Goal: Task Accomplishment & Management: Use online tool/utility

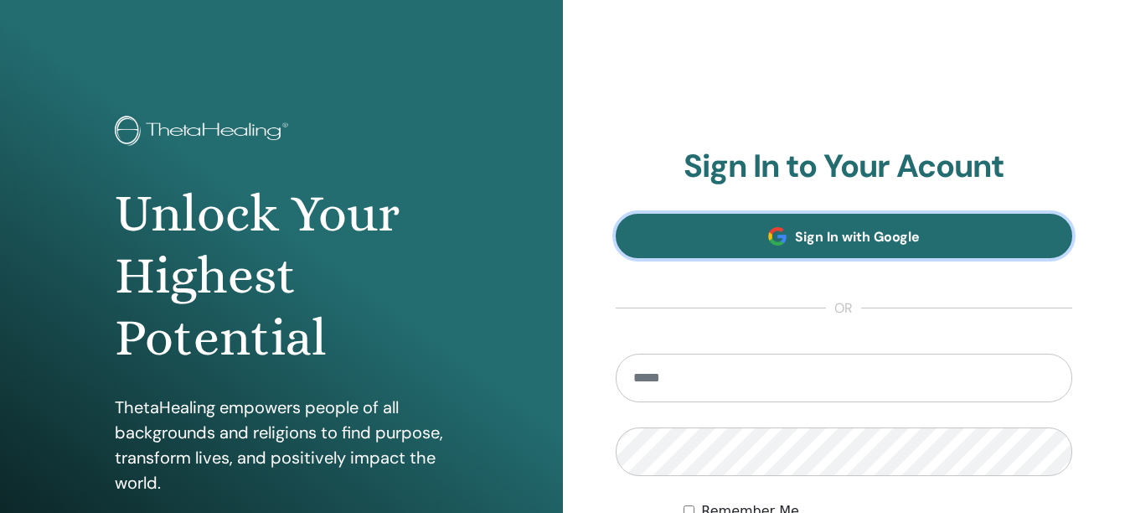
click at [800, 239] on span "Sign In with Google" at bounding box center [857, 237] width 125 height 18
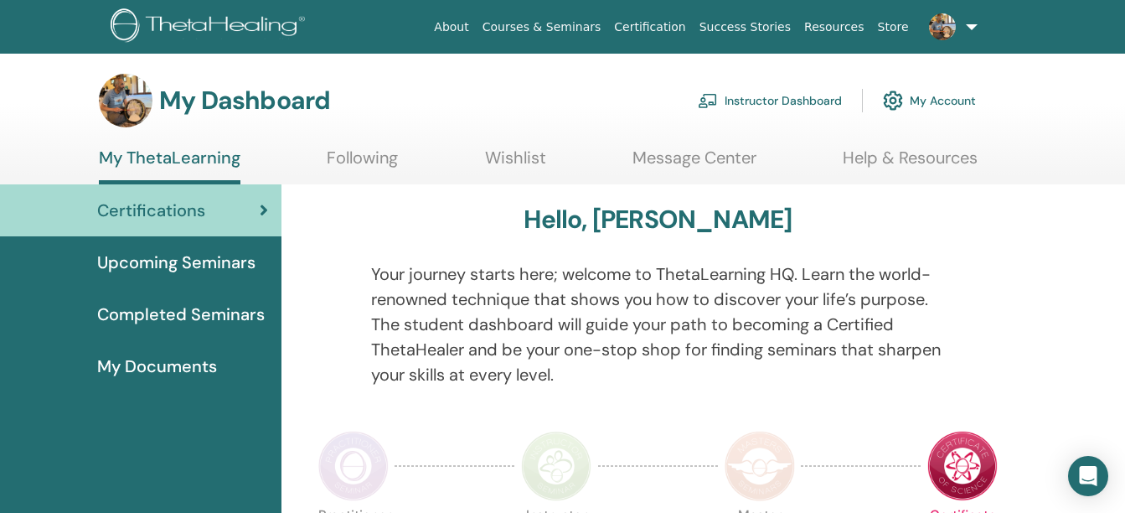
click at [737, 96] on link "Instructor Dashboard" at bounding box center [770, 100] width 144 height 37
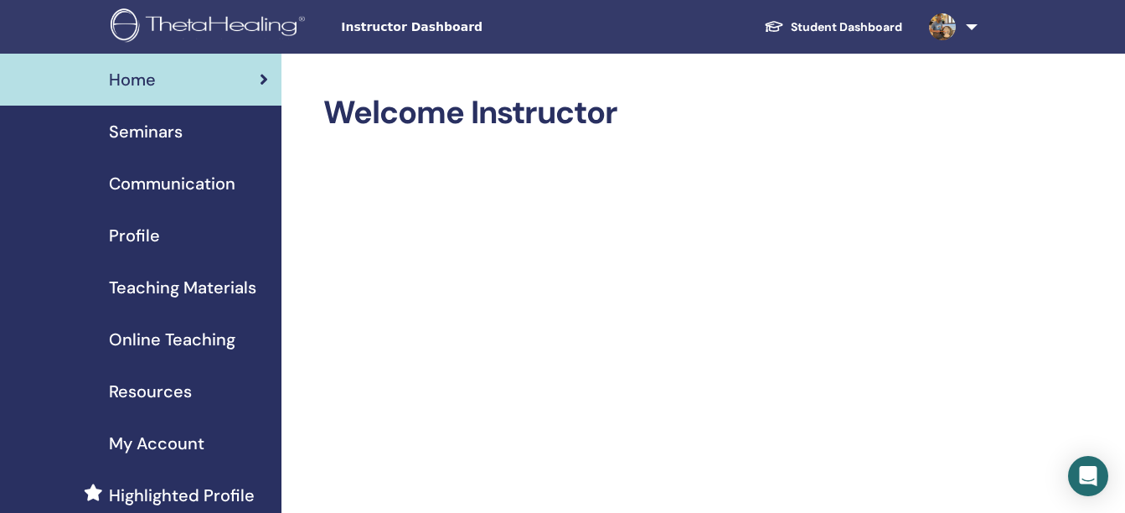
click at [149, 130] on span "Seminars" at bounding box center [146, 131] width 74 height 25
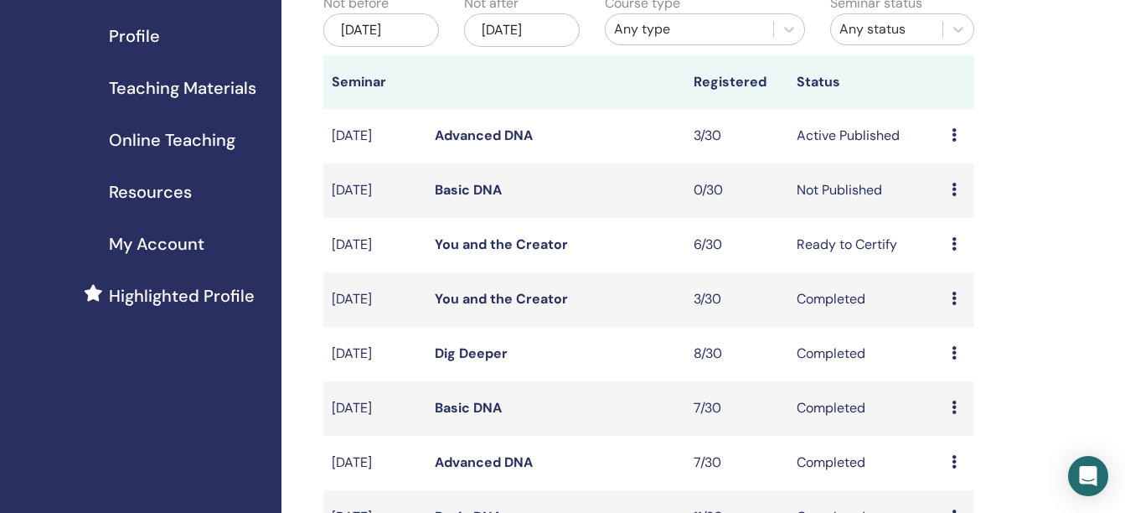
scroll to position [203, 0]
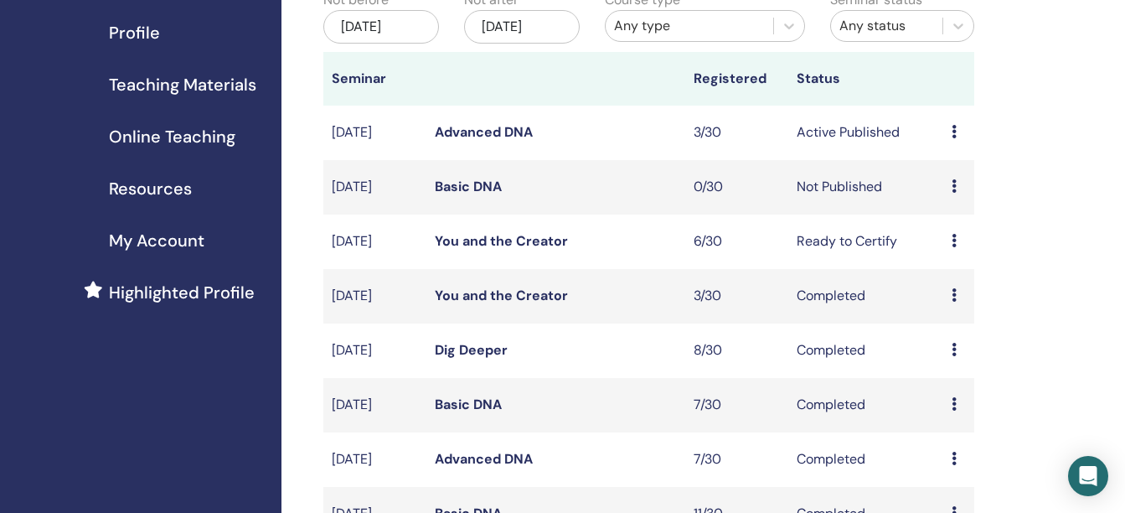
click at [529, 250] on link "You and the Creator" at bounding box center [501, 241] width 133 height 18
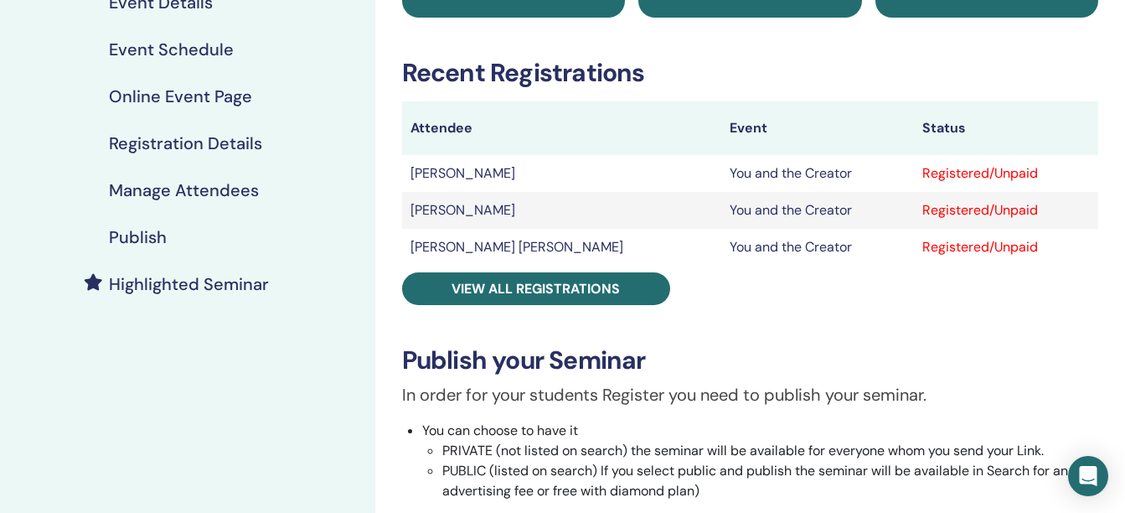
scroll to position [224, 0]
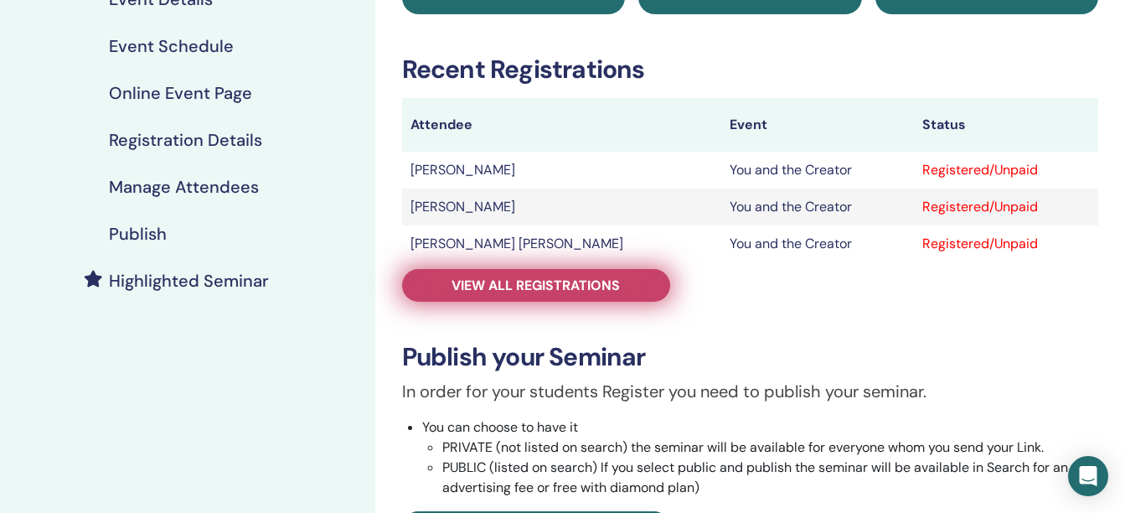
click at [520, 281] on span "View all registrations" at bounding box center [536, 286] width 168 height 18
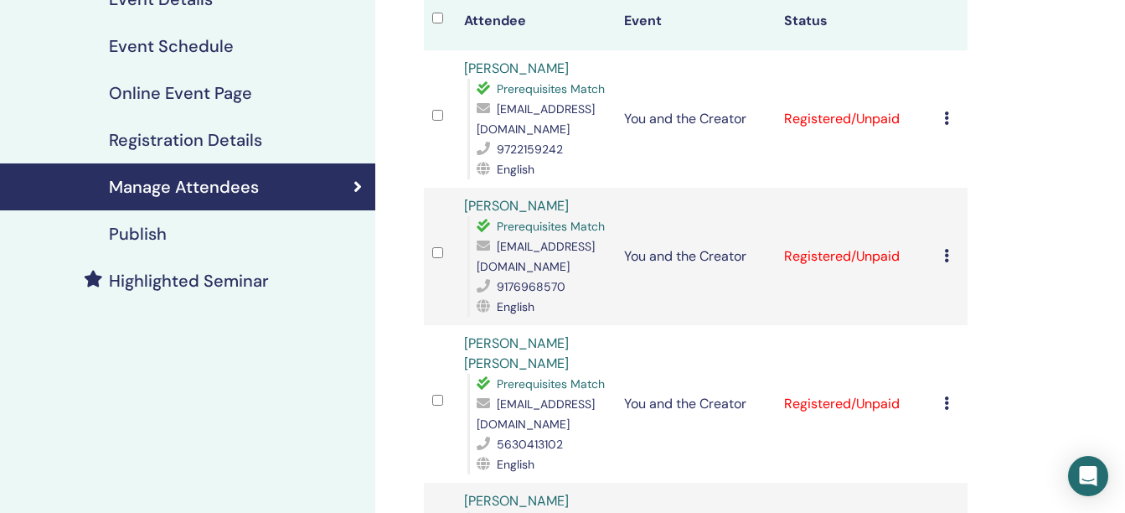
click at [385, 252] on div "Manage Attendees Bulk Actions Export to CSV Attendee Event Status Vishnuvardhan…" at bounding box center [750, 523] width 750 height 1386
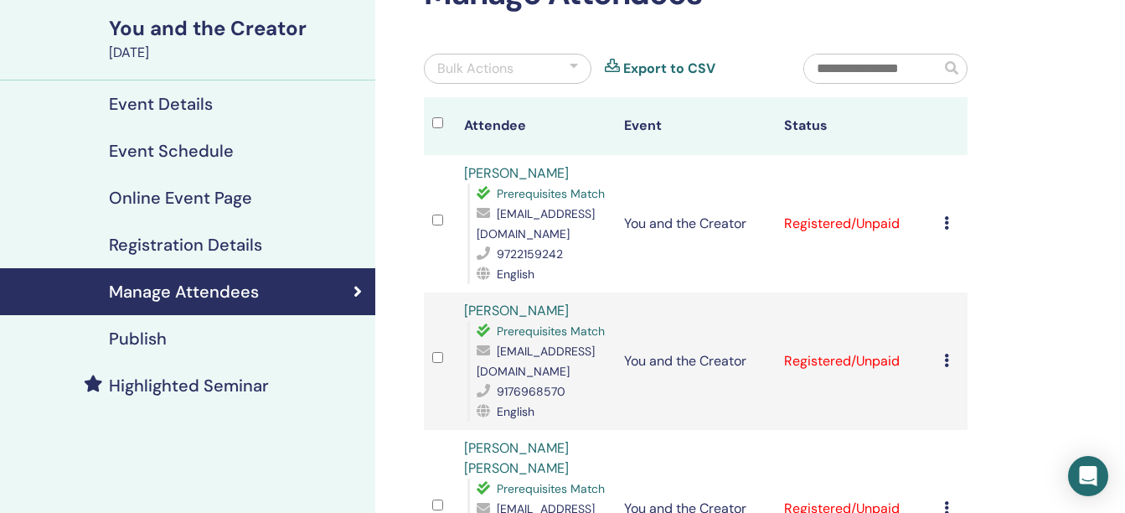
scroll to position [56, 0]
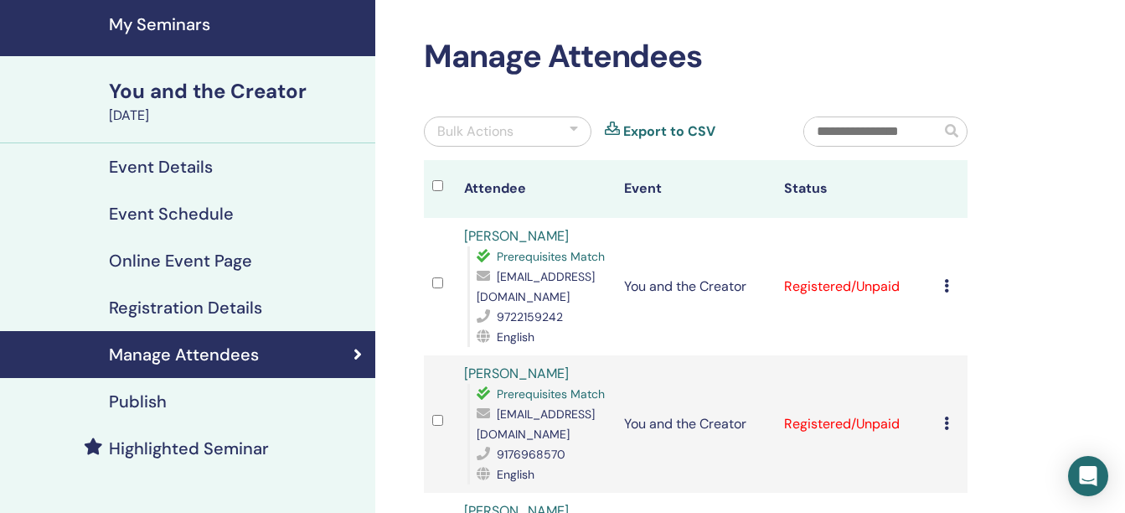
click at [574, 129] on div at bounding box center [574, 132] width 8 height 20
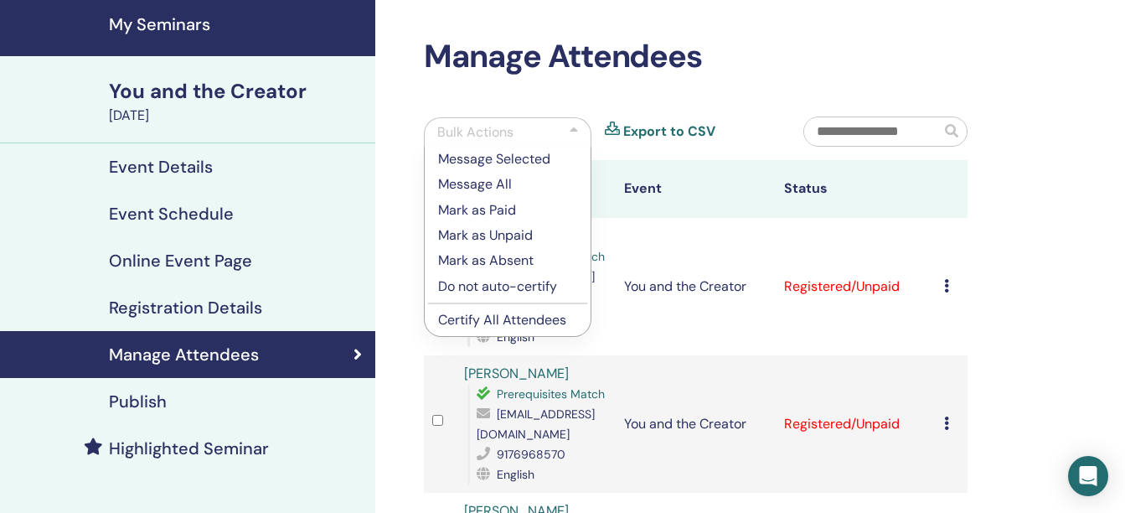
click at [495, 316] on p "Certify All Attendees" at bounding box center [507, 320] width 139 height 20
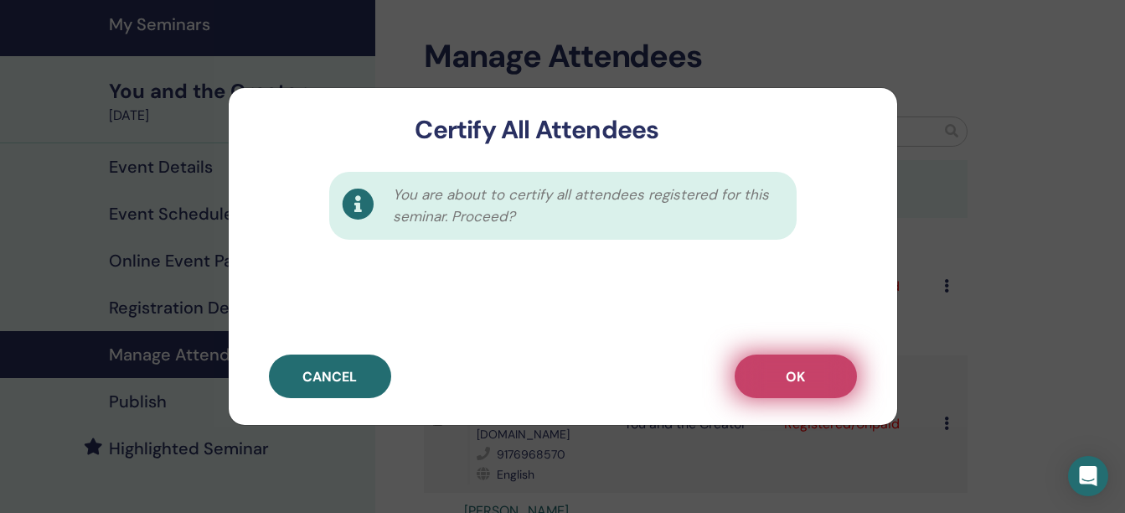
click at [798, 375] on span "OK" at bounding box center [795, 377] width 19 height 18
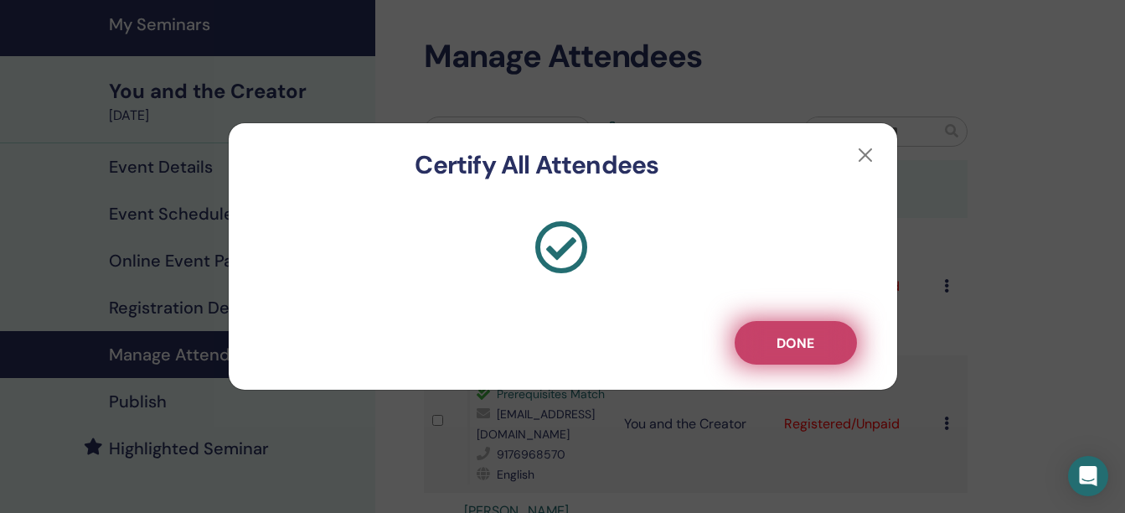
click at [787, 346] on span "Done" at bounding box center [796, 343] width 38 height 18
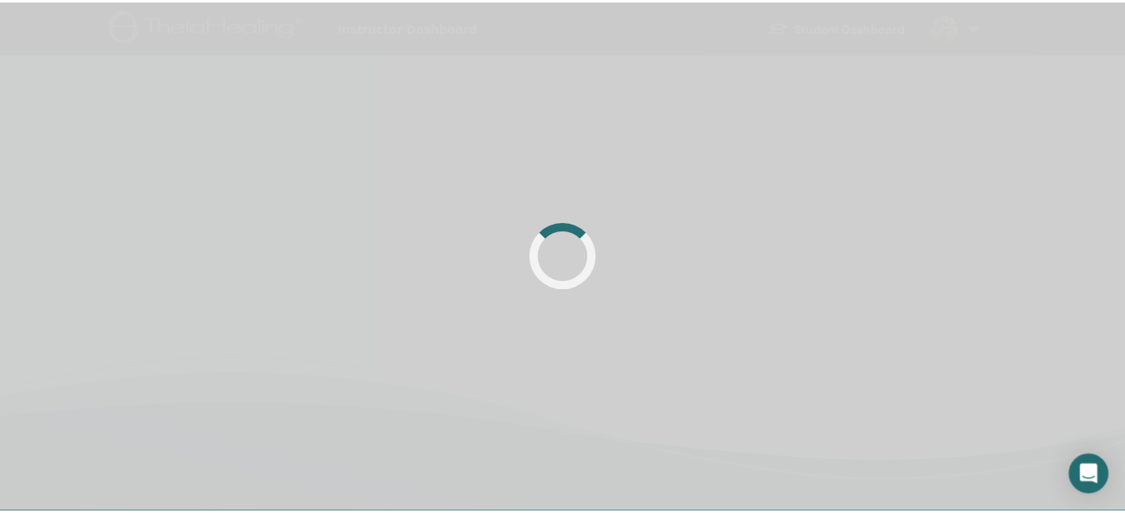
scroll to position [56, 0]
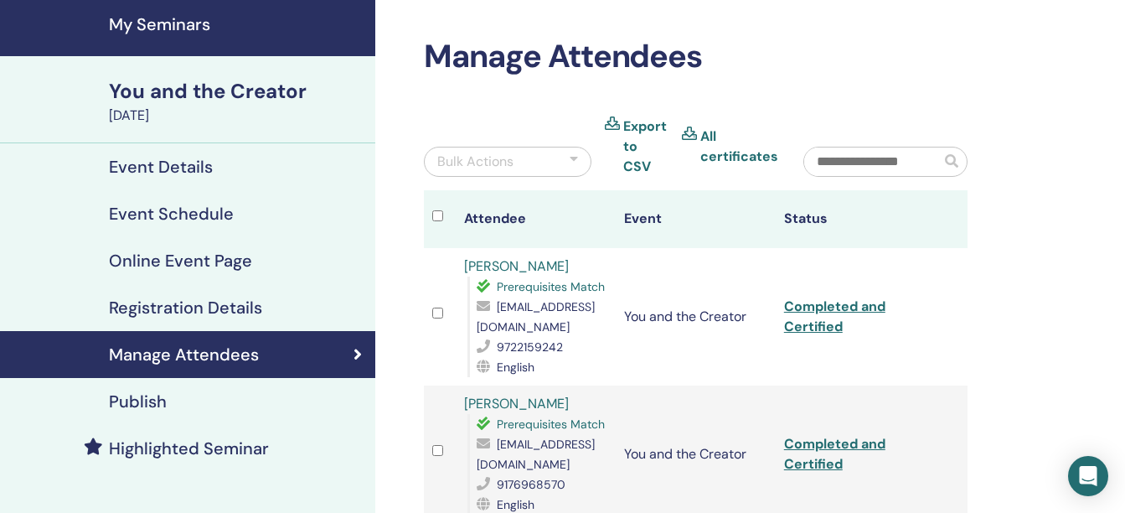
click at [171, 25] on h4 "My Seminars" at bounding box center [237, 24] width 256 height 20
